Goal: Task Accomplishment & Management: Complete application form

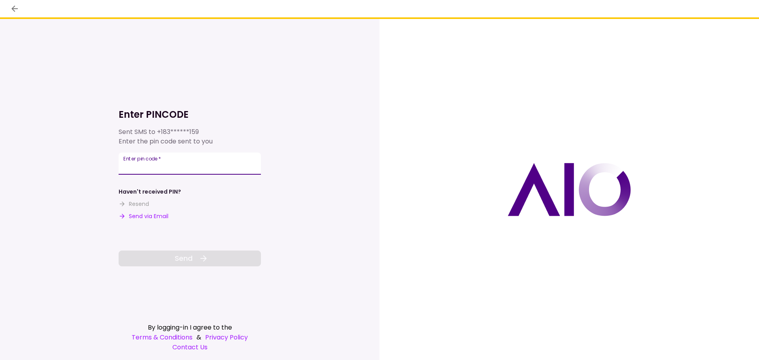
click at [165, 163] on input "Enter pin code   *" at bounding box center [190, 164] width 142 height 22
type input "******"
click at [214, 262] on button "Send" at bounding box center [190, 259] width 142 height 16
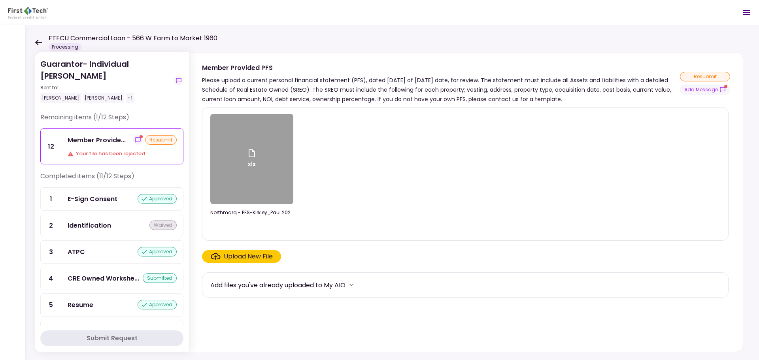
click at [243, 171] on div "xls" at bounding box center [251, 159] width 83 height 91
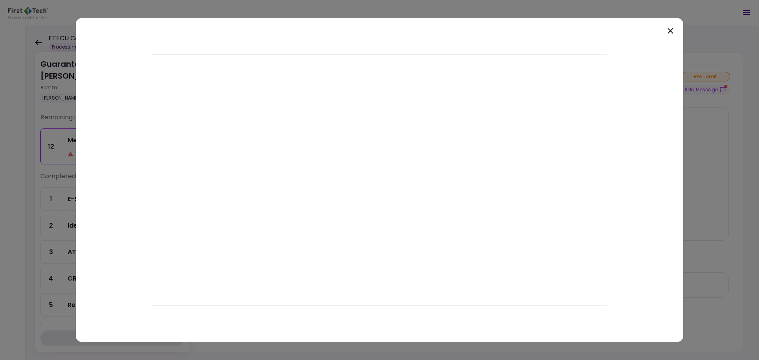
click at [671, 33] on icon at bounding box center [670, 30] width 9 height 9
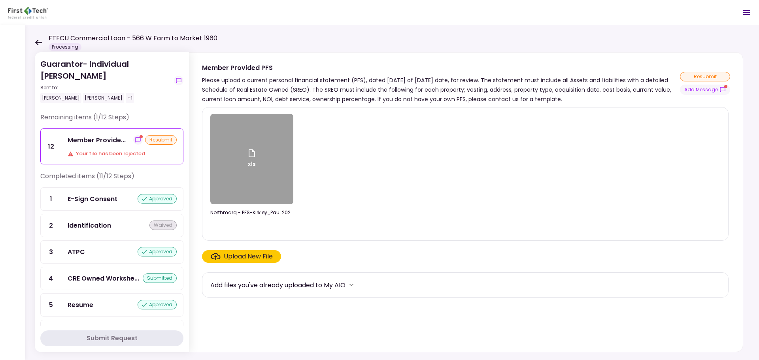
click at [250, 257] on div "Upload New File" at bounding box center [248, 256] width 49 height 9
click at [0, 0] on input "Upload New File" at bounding box center [0, 0] width 0 height 0
click at [257, 258] on div "Upload New File" at bounding box center [248, 256] width 49 height 9
click at [0, 0] on input "Upload New File" at bounding box center [0, 0] width 0 height 0
click at [248, 258] on div "Upload New File" at bounding box center [248, 256] width 49 height 9
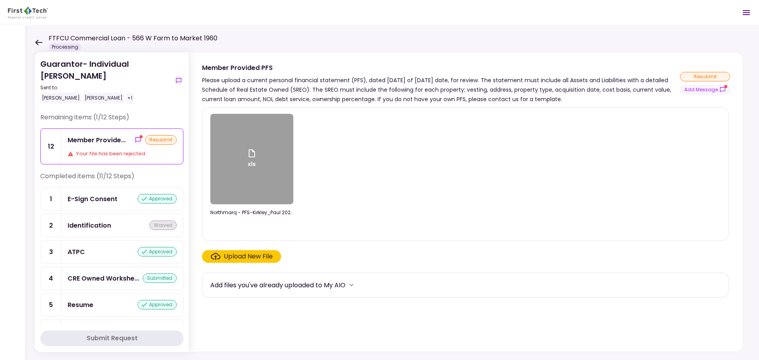
click at [0, 0] on input "Upload New File" at bounding box center [0, 0] width 0 height 0
click at [235, 258] on div "Upload New File" at bounding box center [248, 256] width 49 height 9
click at [0, 0] on input "Upload New File" at bounding box center [0, 0] width 0 height 0
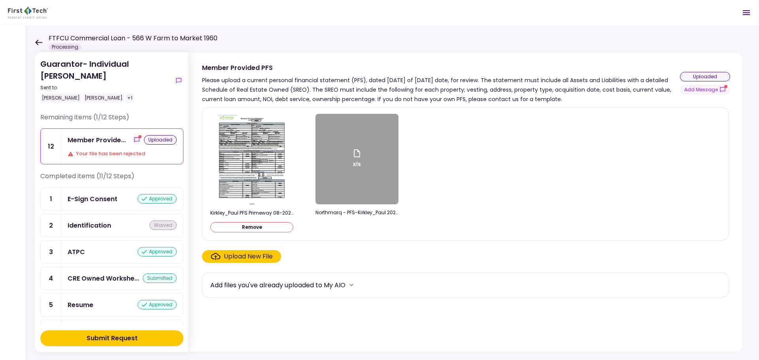
click at [477, 280] on div "Add files you've already uploaded to My AIO" at bounding box center [465, 285] width 510 height 12
click at [110, 340] on div "Submit Request" at bounding box center [112, 338] width 51 height 9
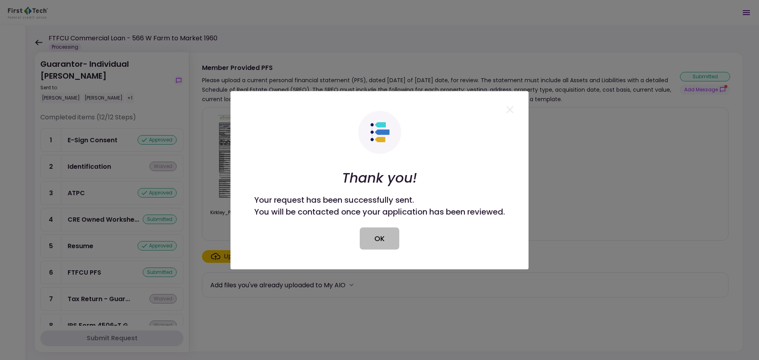
click at [377, 240] on button "OK" at bounding box center [380, 238] width 40 height 22
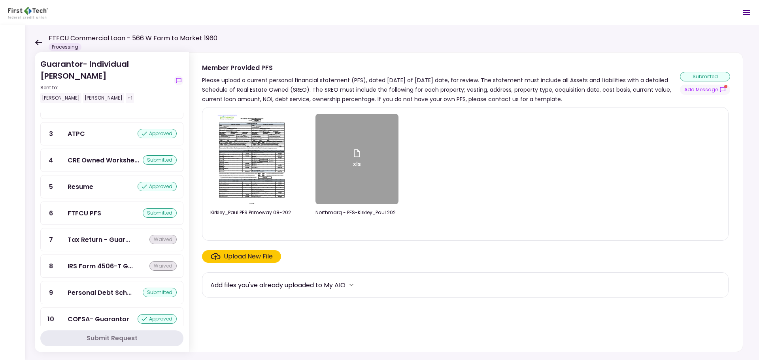
scroll to position [125, 0]
